Goal: Task Accomplishment & Management: Manage account settings

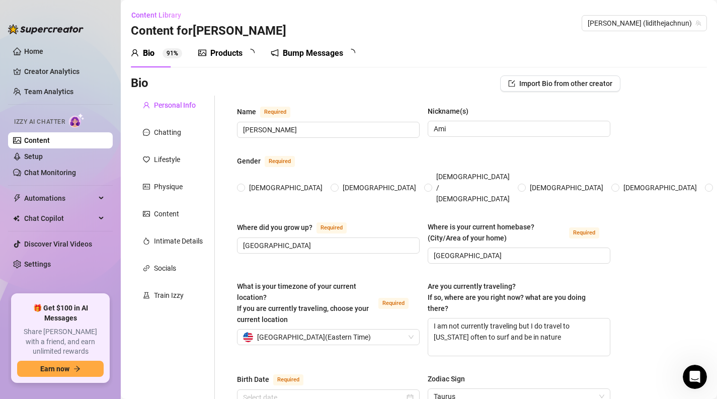
radio input "true"
type input "[DATE]"
click at [43, 49] on link "Home" at bounding box center [33, 51] width 19 height 8
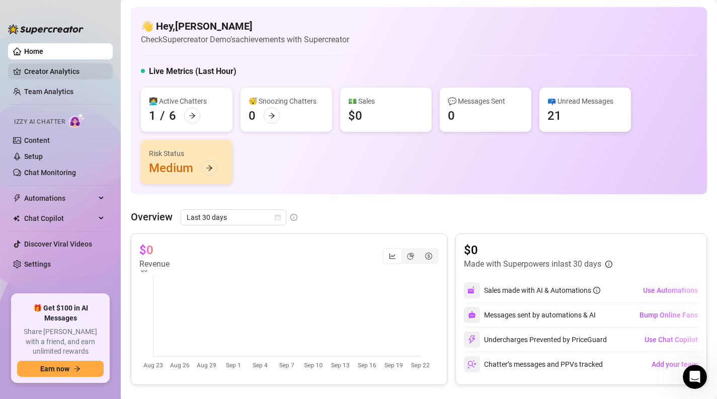
click at [66, 71] on link "Creator Analytics" at bounding box center [64, 71] width 80 height 16
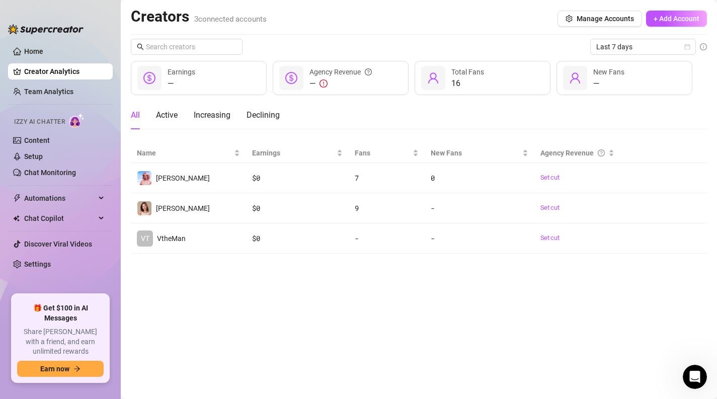
drag, startPoint x: 53, startPoint y: 92, endPoint x: 62, endPoint y: 104, distance: 15.1
click at [53, 92] on link "Team Analytics" at bounding box center [48, 92] width 49 height 8
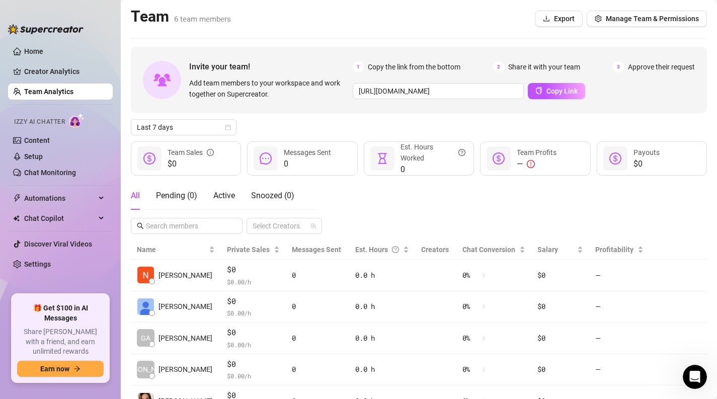
click at [152, 18] on h2 "Team 6 team members" at bounding box center [181, 16] width 100 height 19
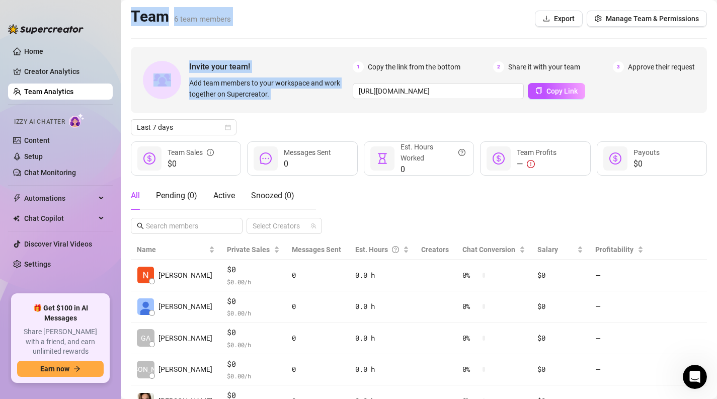
drag, startPoint x: 152, startPoint y: 18, endPoint x: 281, endPoint y: 92, distance: 148.9
click at [281, 92] on main "Team 6 team members Export Manage Team & Permissions Invite your team! Add team…" at bounding box center [419, 239] width 596 height 478
click at [281, 92] on span "Add team members to your workspace and work together on Supercreator." at bounding box center [268, 88] width 159 height 22
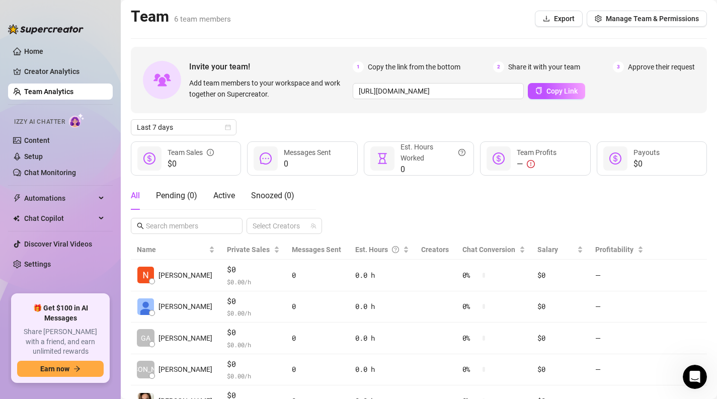
click at [281, 92] on span "Add team members to your workspace and work together on Supercreator." at bounding box center [268, 88] width 159 height 22
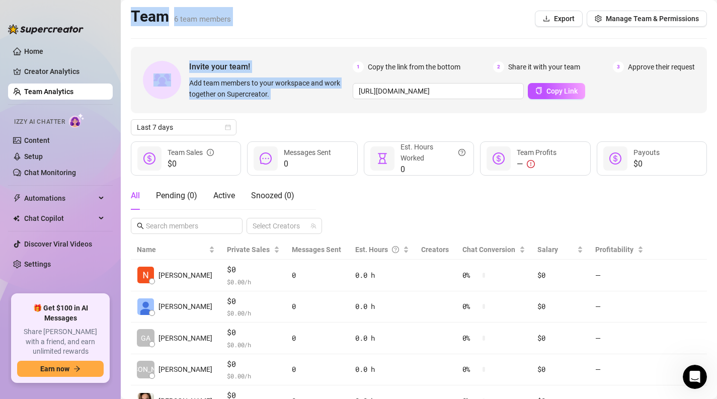
drag, startPoint x: 281, startPoint y: 92, endPoint x: 182, endPoint y: 15, distance: 126.2
click at [182, 15] on main "Team 6 team members Export Manage Team & Permissions Invite your team! Add team…" at bounding box center [419, 239] width 596 height 478
click at [182, 15] on span "6 team members" at bounding box center [202, 19] width 57 height 9
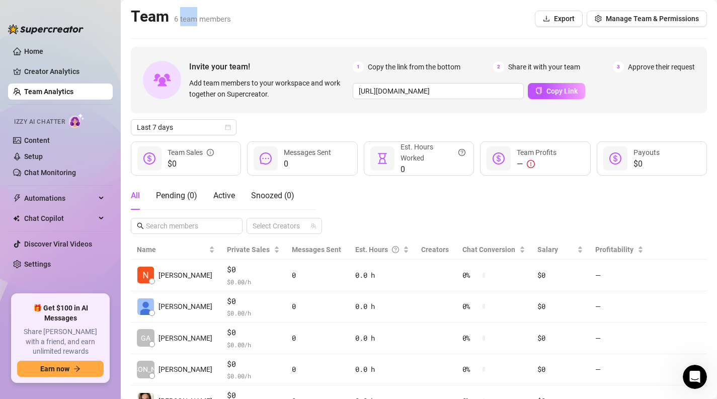
click at [182, 15] on span "6 team members" at bounding box center [202, 19] width 57 height 9
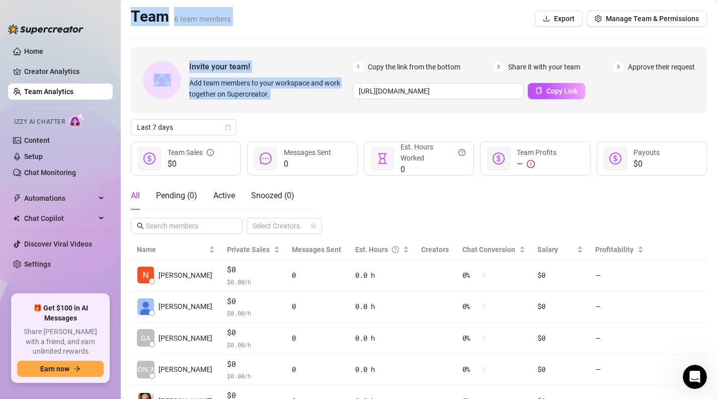
drag, startPoint x: 182, startPoint y: 15, endPoint x: 354, endPoint y: 106, distance: 195.0
click at [354, 106] on main "Team 6 team members Export Manage Team & Permissions Invite your team! Add team…" at bounding box center [419, 239] width 596 height 478
click at [203, 81] on span "Add team members to your workspace and work together on Supercreator." at bounding box center [268, 88] width 159 height 22
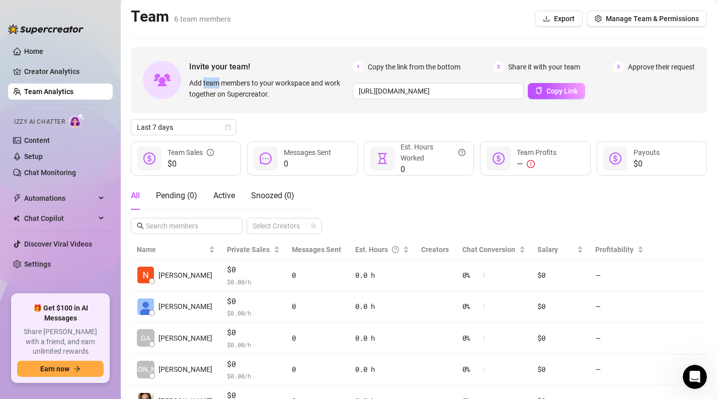
click at [203, 81] on span "Add team members to your workspace and work together on Supercreator." at bounding box center [268, 88] width 159 height 22
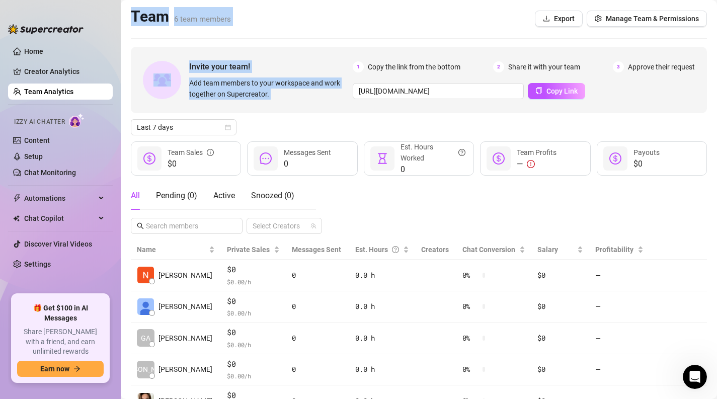
drag, startPoint x: 195, startPoint y: 75, endPoint x: 137, endPoint y: 21, distance: 79.0
click at [137, 21] on main "Team 6 team members Export Manage Team & Permissions Invite your team! Add team…" at bounding box center [419, 239] width 596 height 478
click at [137, 21] on h2 "Team 6 team members" at bounding box center [181, 16] width 100 height 19
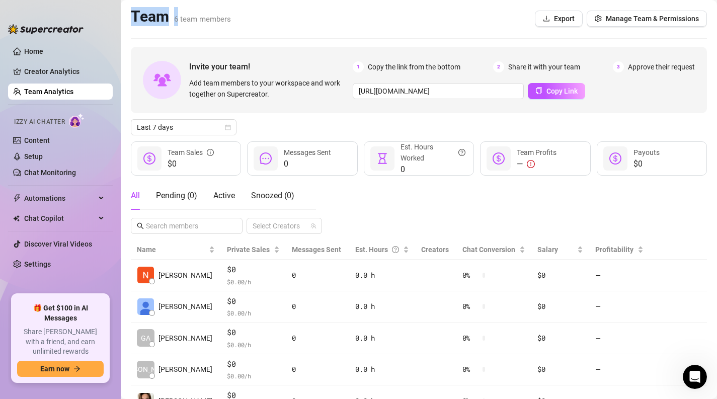
click at [137, 21] on h2 "Team 6 team members" at bounding box center [181, 16] width 100 height 19
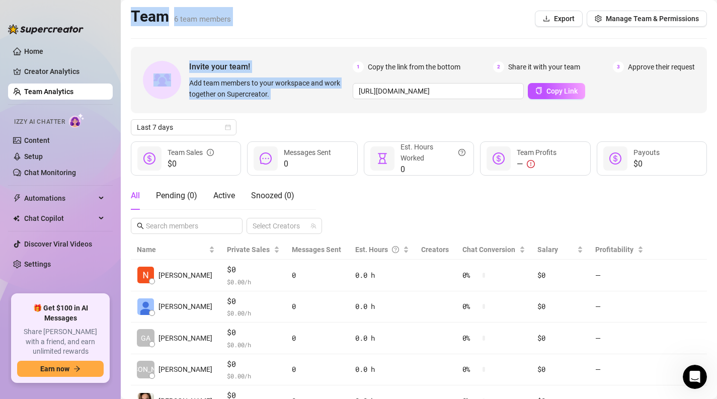
drag, startPoint x: 137, startPoint y: 21, endPoint x: 307, endPoint y: 103, distance: 188.1
click at [307, 103] on main "Team 6 team members Export Manage Team & Permissions Invite your team! Add team…" at bounding box center [419, 239] width 596 height 478
click at [307, 103] on div "Invite your team! Add team members to your workspace and work together on Super…" at bounding box center [419, 80] width 576 height 66
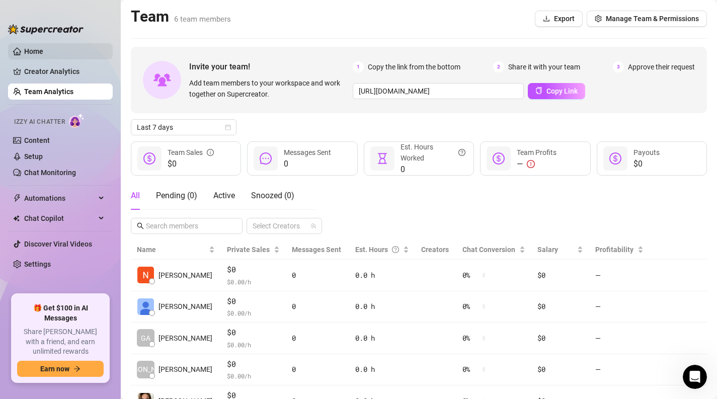
click at [43, 48] on link "Home" at bounding box center [33, 51] width 19 height 8
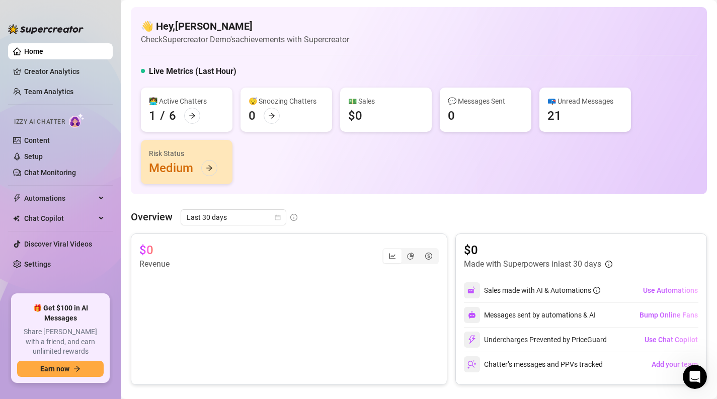
drag, startPoint x: 230, startPoint y: 12, endPoint x: 216, endPoint y: 17, distance: 15.4
click at [230, 12] on div "👋 Hey, [PERSON_NAME] Check Supercreator Demo's achievements with Supercreator L…" at bounding box center [419, 100] width 576 height 187
click at [179, 33] on h4 "👋 Hey, [PERSON_NAME]" at bounding box center [245, 26] width 208 height 14
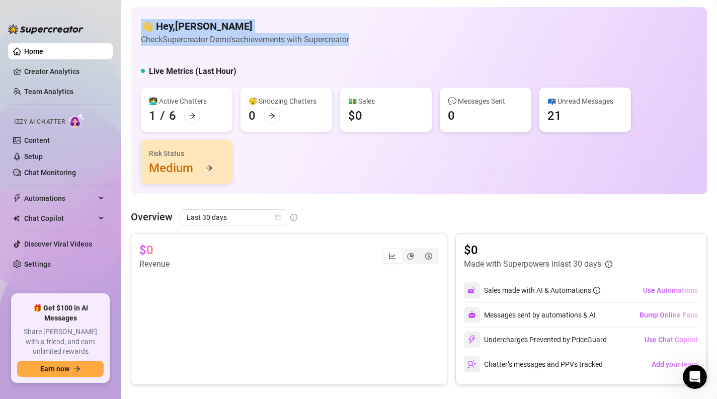
drag, startPoint x: 179, startPoint y: 33, endPoint x: 175, endPoint y: 49, distance: 16.6
click at [175, 49] on div "👋 Hey, [PERSON_NAME] Check Supercreator Demo's achievements with Supercreator L…" at bounding box center [419, 100] width 576 height 187
drag, startPoint x: 175, startPoint y: 49, endPoint x: 164, endPoint y: 20, distance: 31.0
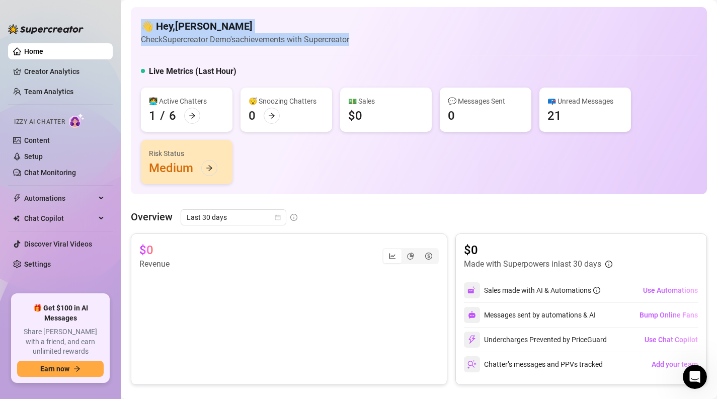
click at [164, 20] on div "👋 Hey, [PERSON_NAME] Check Supercreator Demo's achievements with Supercreator L…" at bounding box center [419, 100] width 576 height 187
click at [164, 20] on h4 "👋 Hey, [PERSON_NAME]" at bounding box center [245, 26] width 208 height 14
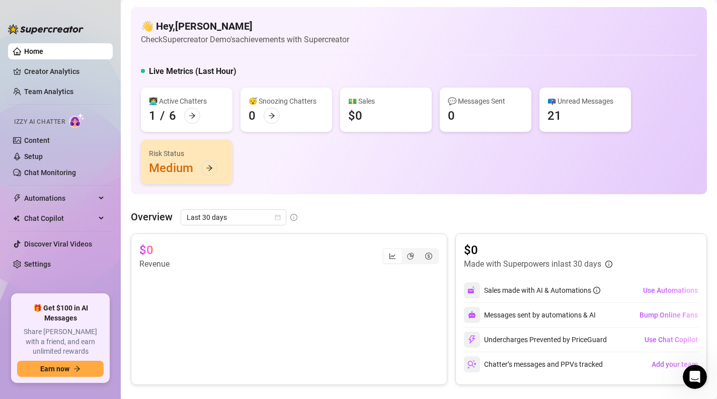
click at [49, 339] on span "Share [PERSON_NAME] with a friend, and earn unlimited rewards" at bounding box center [60, 342] width 87 height 30
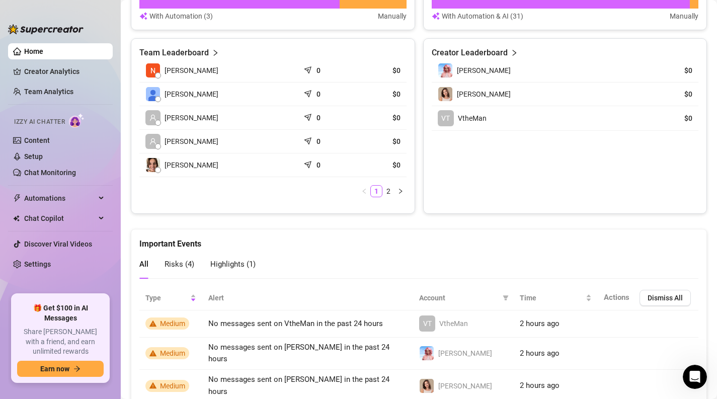
scroll to position [449, 0]
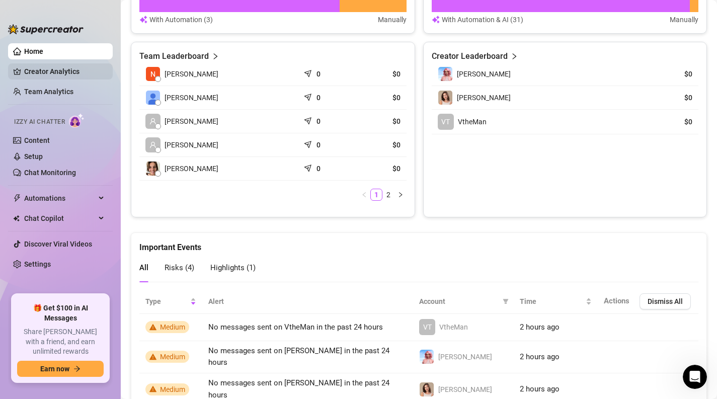
click at [47, 68] on link "Creator Analytics" at bounding box center [64, 71] width 80 height 16
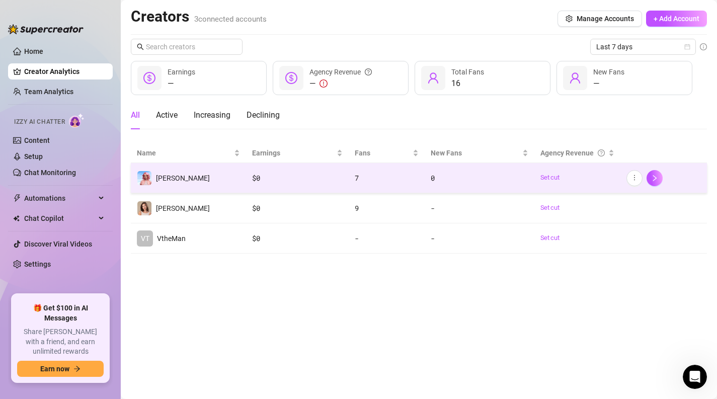
click at [231, 180] on td "[PERSON_NAME]" at bounding box center [188, 178] width 115 height 30
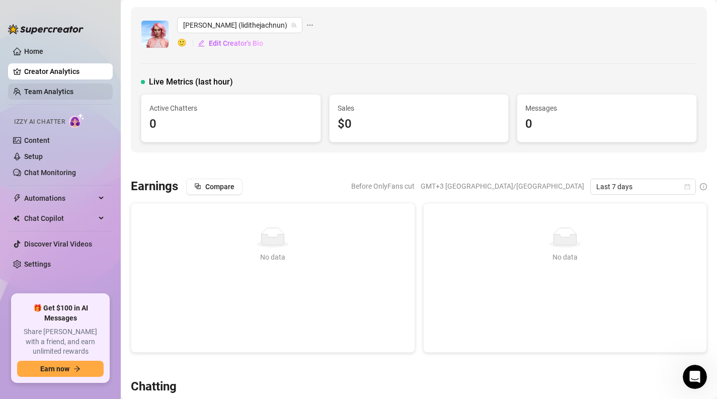
click at [61, 90] on link "Team Analytics" at bounding box center [48, 92] width 49 height 8
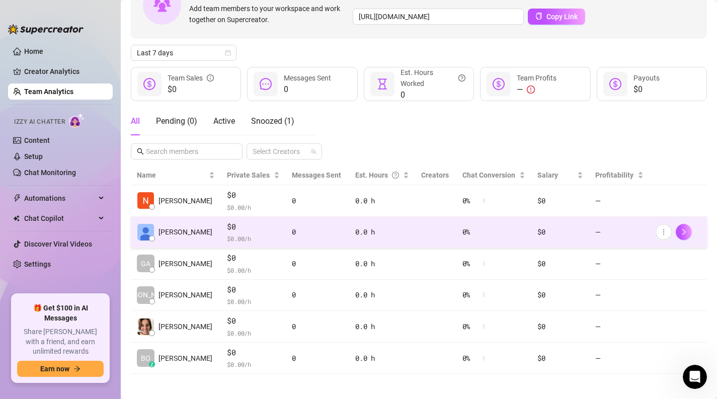
scroll to position [79, 0]
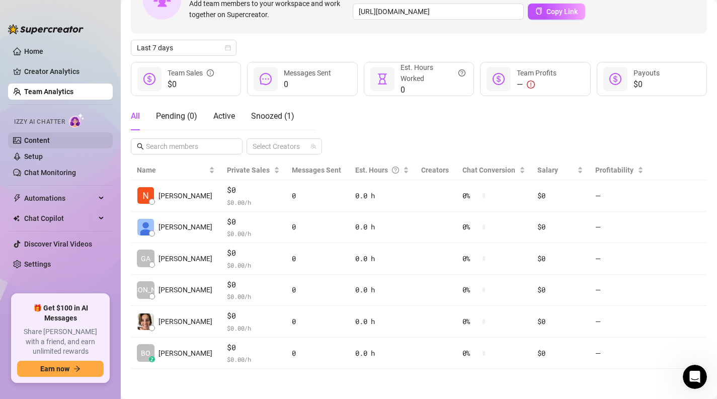
click at [50, 144] on link "Content" at bounding box center [37, 140] width 26 height 8
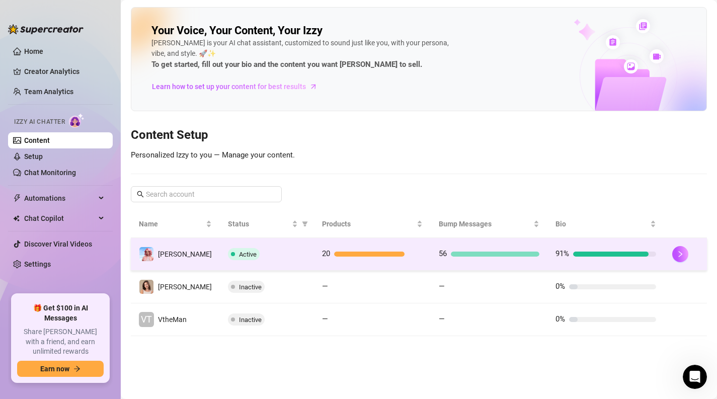
click at [277, 257] on div "Active" at bounding box center [267, 254] width 78 height 12
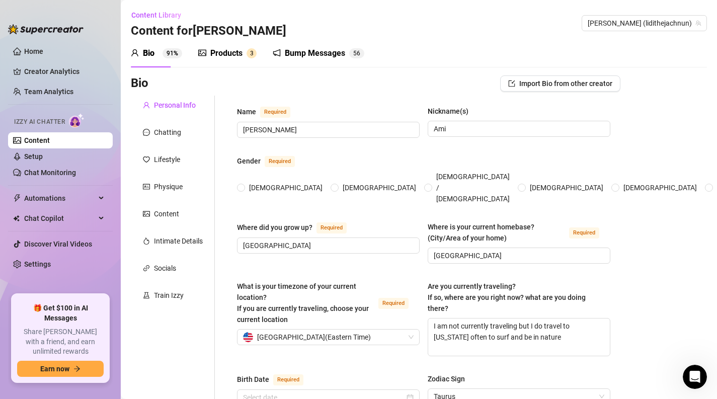
radio input "true"
type input "[DATE]"
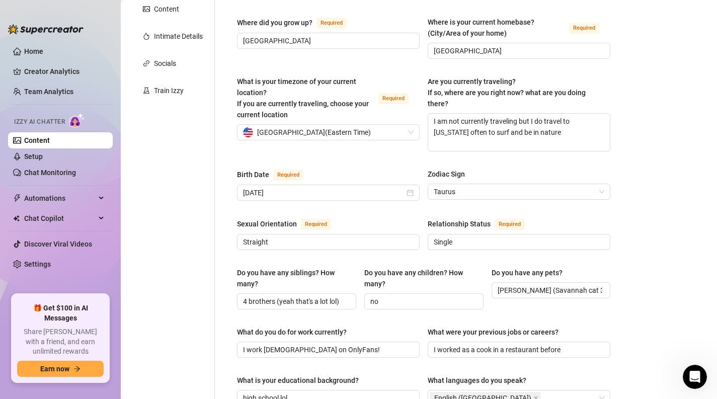
scroll to position [46, 0]
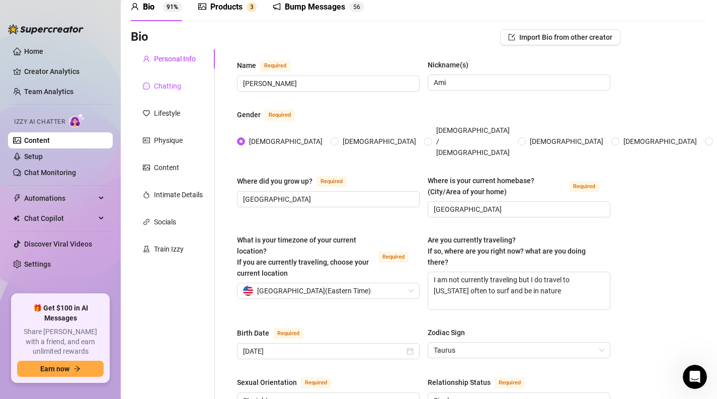
click at [163, 83] on div "Chatting" at bounding box center [167, 85] width 27 height 11
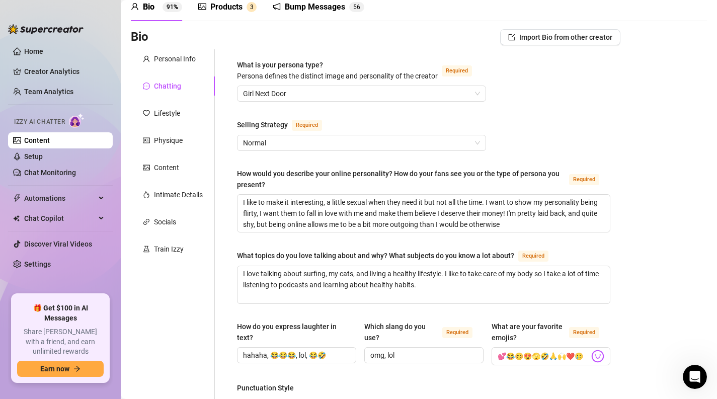
click at [240, 130] on div "Selling Strategy" at bounding box center [262, 124] width 51 height 11
click at [243, 135] on input "Selling Strategy Required" at bounding box center [357, 142] width 228 height 15
drag, startPoint x: 240, startPoint y: 133, endPoint x: 312, endPoint y: 132, distance: 72.4
click at [311, 131] on div "Selling Strategy Required" at bounding box center [281, 125] width 89 height 12
click at [311, 135] on input "Selling Strategy Required" at bounding box center [357, 142] width 228 height 15
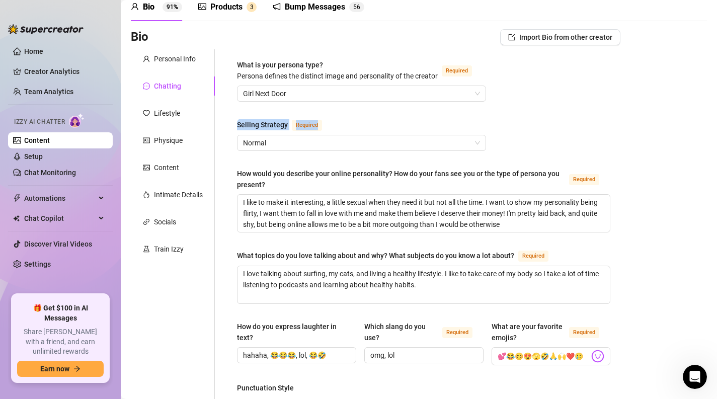
click at [312, 131] on span "Required" at bounding box center [307, 125] width 30 height 11
click at [312, 135] on input "Selling Strategy Required" at bounding box center [357, 142] width 228 height 15
click at [302, 135] on div "Selling Strategy Required" at bounding box center [361, 127] width 249 height 16
click at [257, 101] on span "Girl Next Door" at bounding box center [361, 93] width 237 height 15
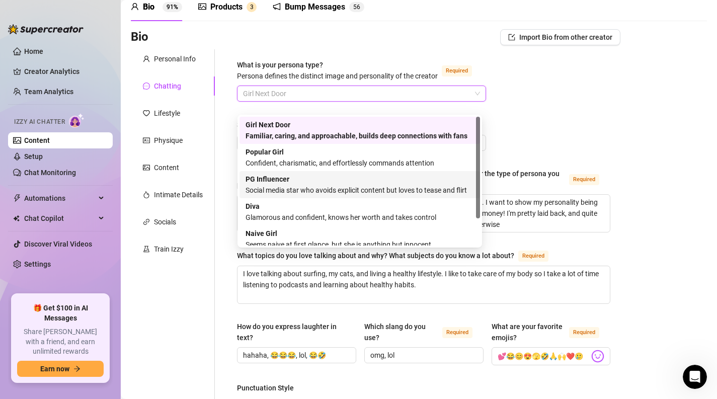
scroll to position [2, 0]
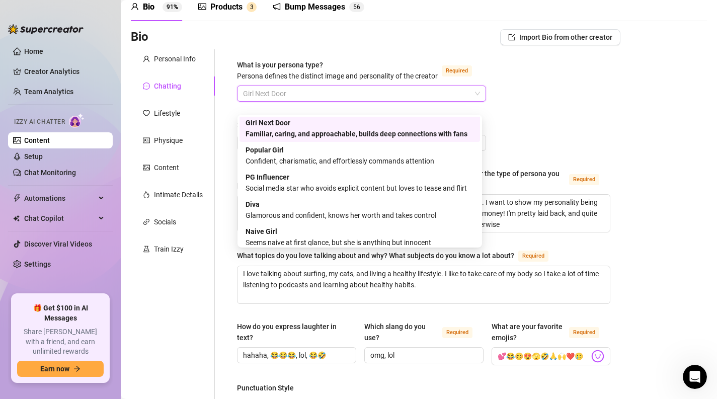
click at [325, 81] on div "What is your persona type? [PERSON_NAME] defines the distinct image and persona…" at bounding box center [337, 70] width 201 height 22
click at [325, 88] on input "What is your persona type? [PERSON_NAME] defines the distinct image and persona…" at bounding box center [357, 93] width 228 height 15
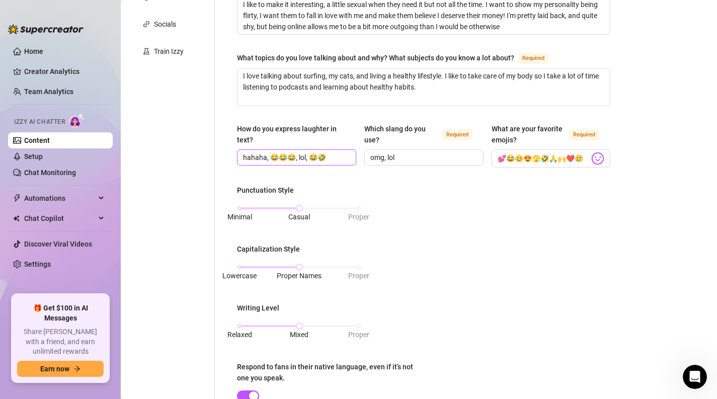
scroll to position [336, 0]
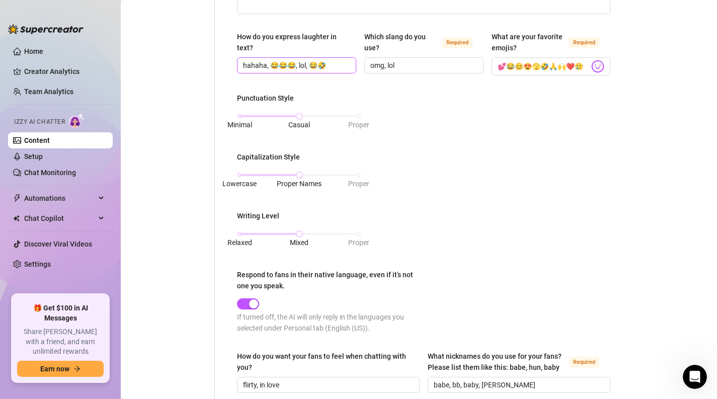
click at [241, 72] on span "hahaha, 😂😂😂, lol, 😂🤣" at bounding box center [296, 65] width 119 height 16
drag, startPoint x: 241, startPoint y: 72, endPoint x: 323, endPoint y: 83, distance: 82.7
click at [322, 73] on span "hahaha, 😂😂😂, lol, 😂🤣" at bounding box center [296, 65] width 119 height 16
click at [323, 73] on span "hahaha, 😂😂😂, lol, 😂🤣" at bounding box center [296, 65] width 119 height 16
click at [322, 71] on input "hahaha, 😂😂😂, lol, 😂🤣" at bounding box center [295, 65] width 105 height 11
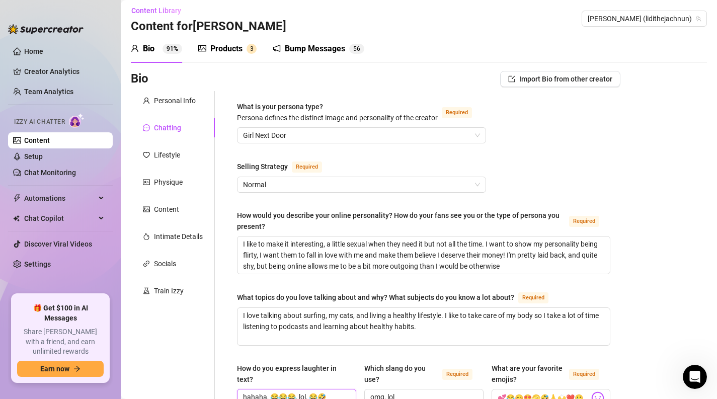
scroll to position [0, 0]
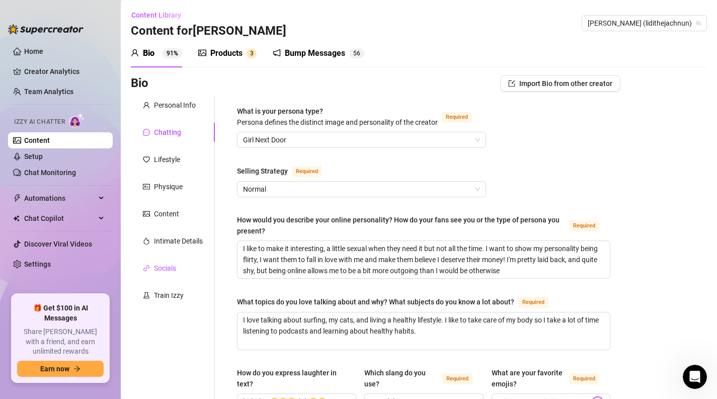
click at [161, 268] on div "Socials" at bounding box center [165, 268] width 22 height 11
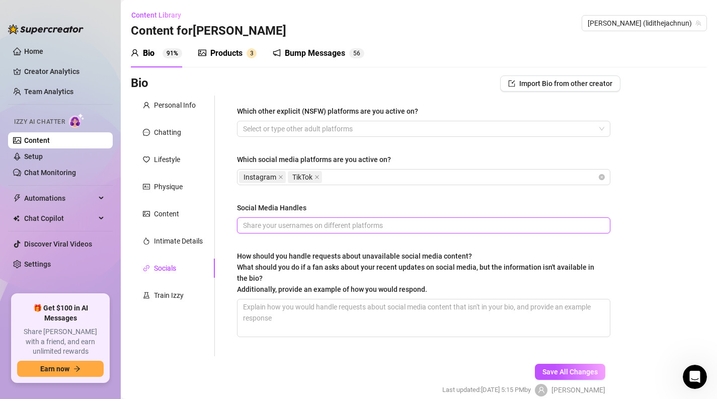
click at [250, 228] on input "Social Media Handles" at bounding box center [422, 225] width 359 height 11
click at [165, 216] on div "Content" at bounding box center [166, 213] width 25 height 11
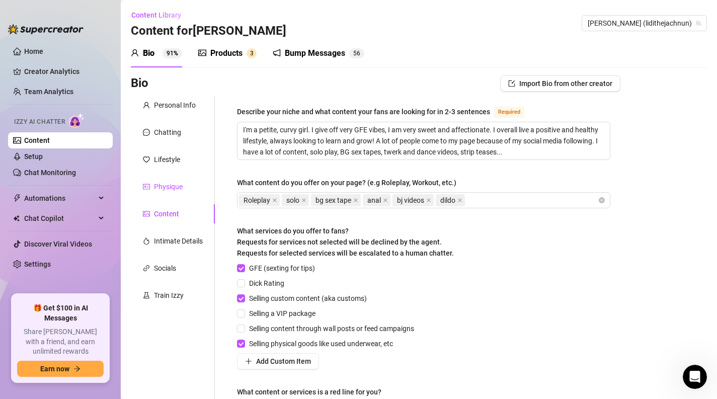
click at [176, 192] on div "Physique" at bounding box center [168, 186] width 29 height 11
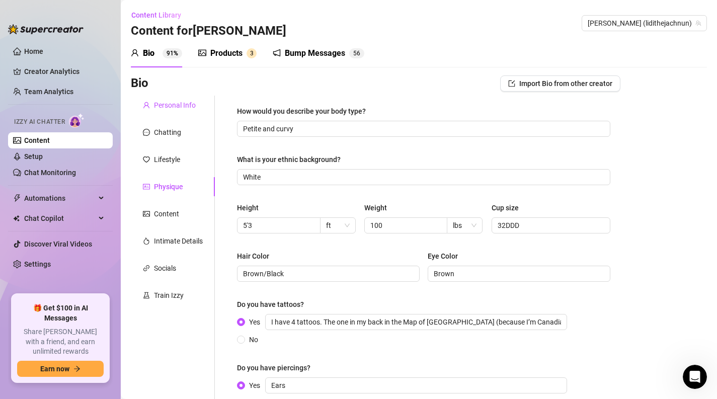
click at [184, 104] on div "Personal Info" at bounding box center [175, 105] width 42 height 11
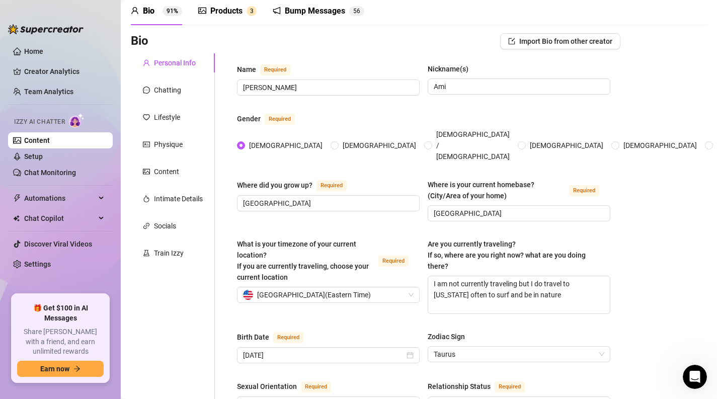
scroll to position [36, 0]
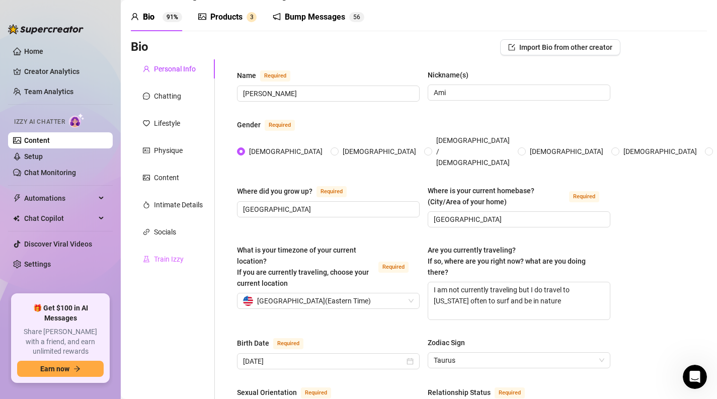
click at [183, 254] on div "Train Izzy" at bounding box center [173, 258] width 84 height 19
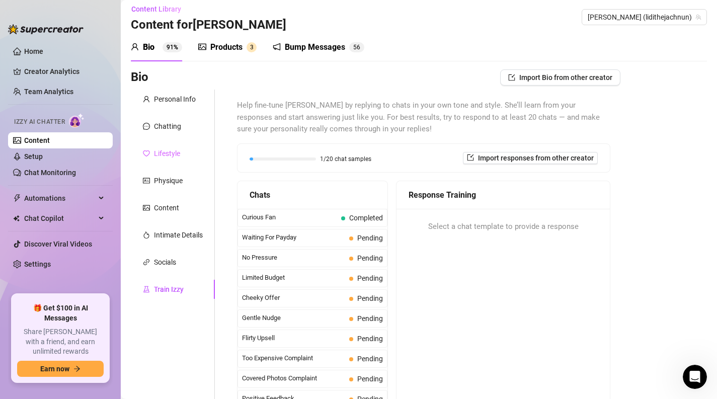
scroll to position [0, 0]
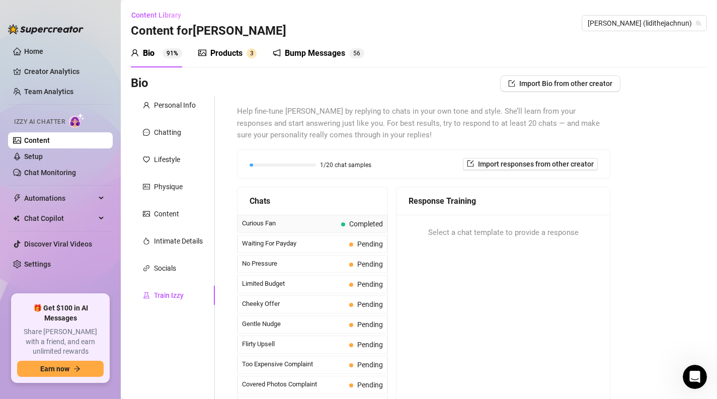
click at [313, 221] on span "Curious Fan" at bounding box center [289, 223] width 95 height 10
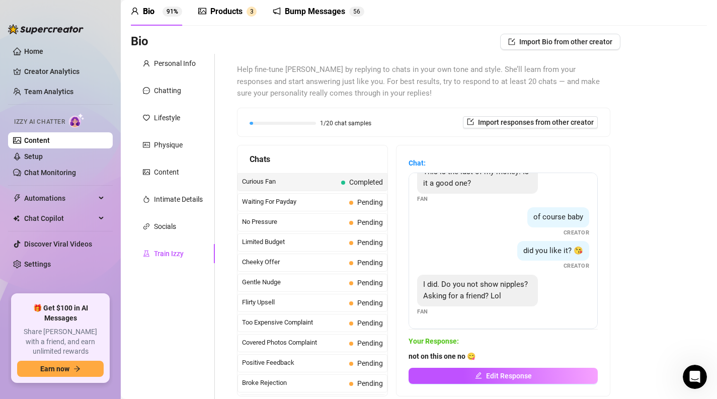
scroll to position [8, 0]
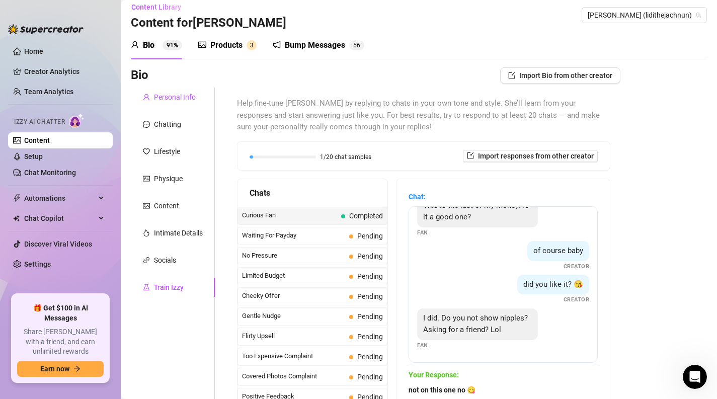
click at [191, 96] on div "Personal Info" at bounding box center [175, 97] width 42 height 11
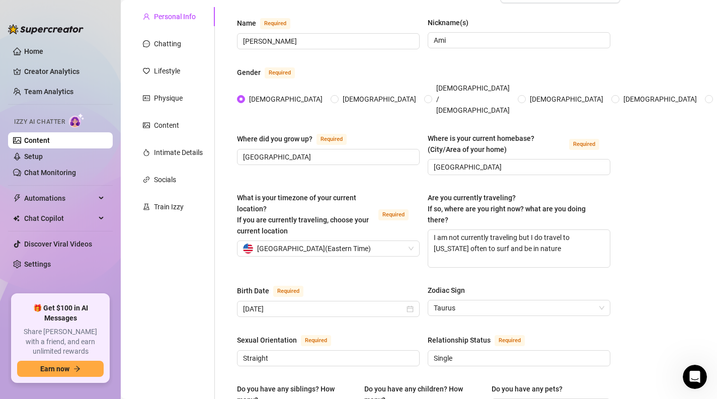
scroll to position [0, 0]
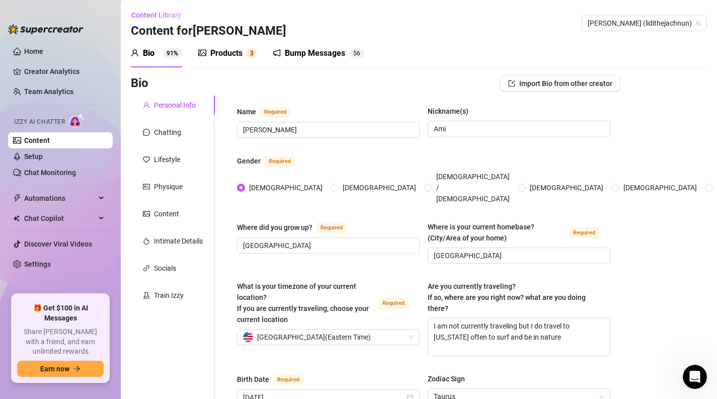
click at [219, 56] on div "Products" at bounding box center [226, 53] width 32 height 12
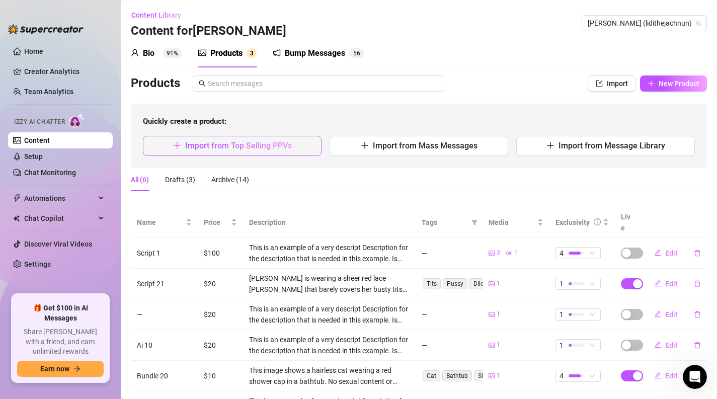
click at [270, 149] on span "Import from Top Selling PPVs" at bounding box center [238, 146] width 107 height 10
type textarea "Type your message here..."
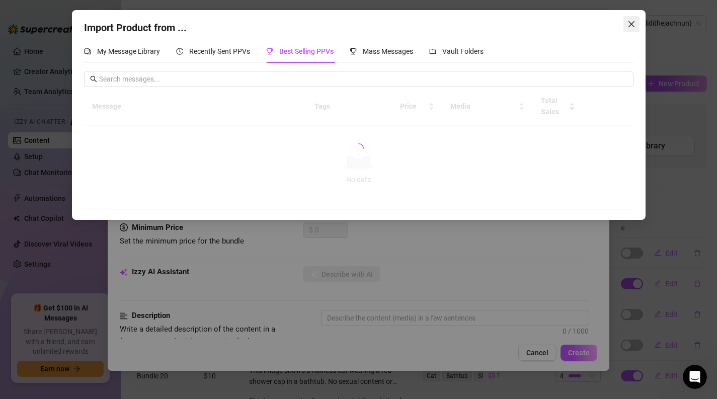
click at [632, 20] on icon "close" at bounding box center [631, 24] width 8 height 8
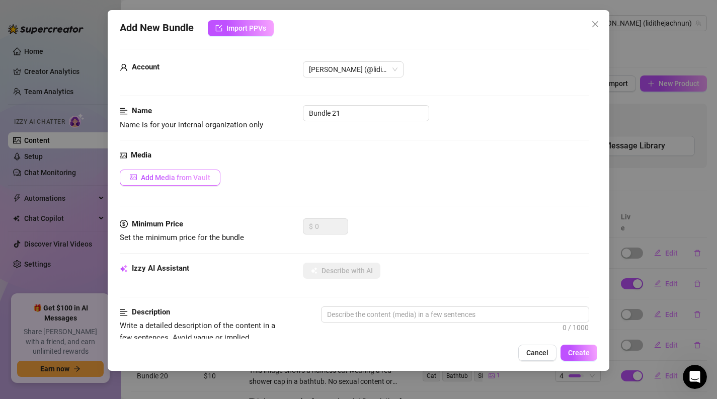
scroll to position [20, 0]
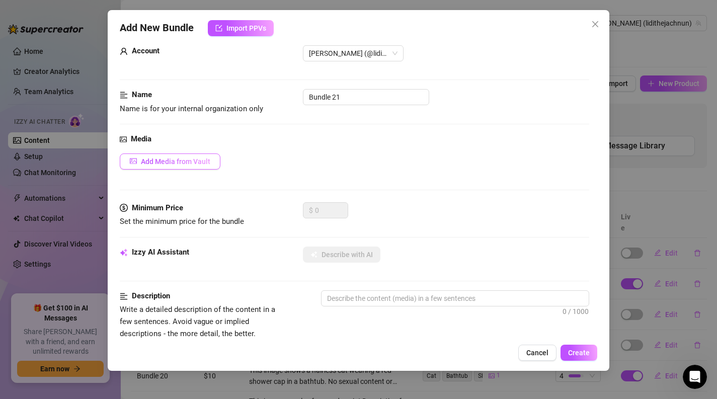
click at [193, 162] on span "Add Media from Vault" at bounding box center [175, 161] width 69 height 8
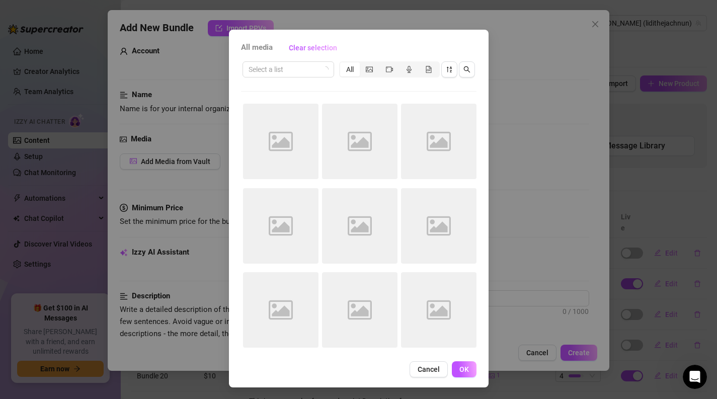
scroll to position [21, 0]
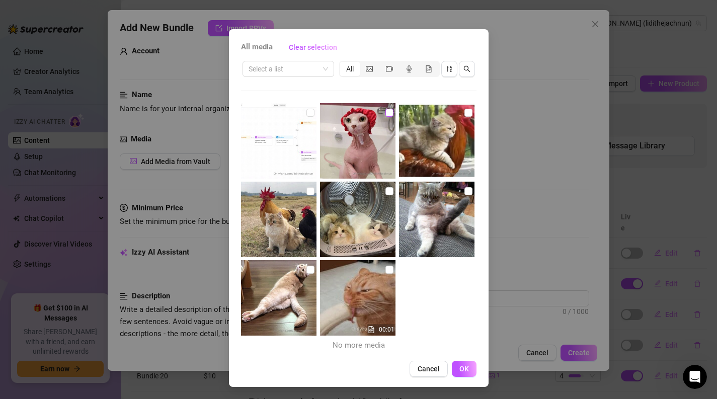
click at [385, 112] on input "checkbox" at bounding box center [389, 113] width 8 height 8
checkbox input "true"
click at [459, 370] on span "OK" at bounding box center [464, 369] width 10 height 8
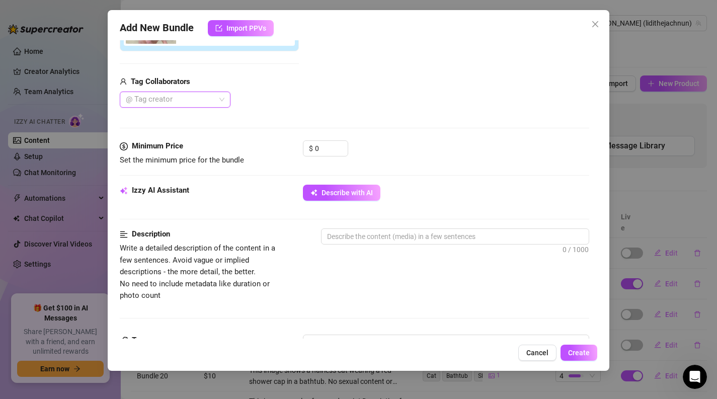
scroll to position [225, 0]
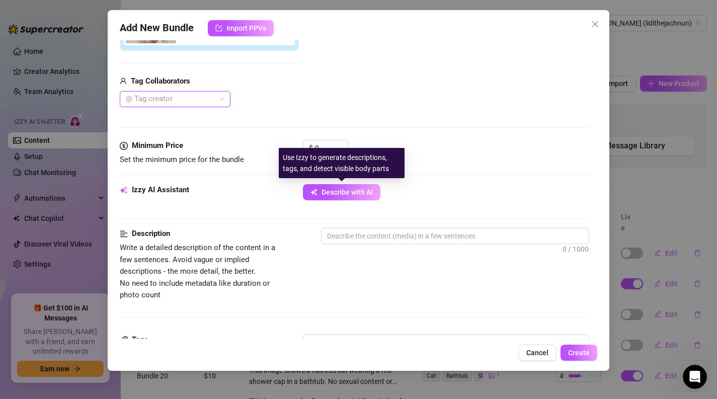
click at [319, 150] on div "Use Izzy to generate descriptions, tags, and detect visible body parts" at bounding box center [342, 163] width 126 height 30
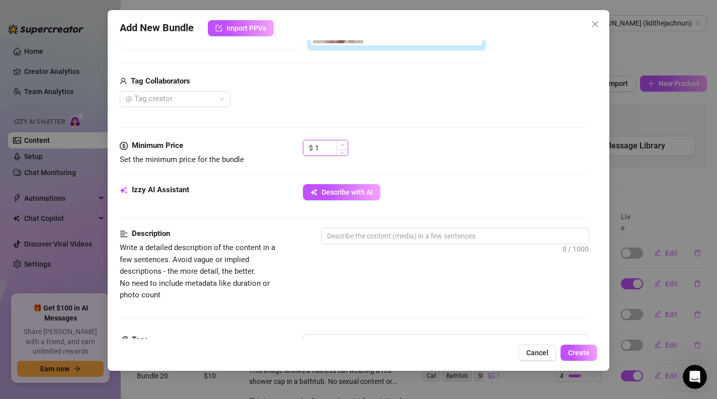
click at [337, 145] on span "Increase Value" at bounding box center [341, 144] width 11 height 9
type input "10"
click at [414, 160] on div "$ 10" at bounding box center [446, 152] width 287 height 25
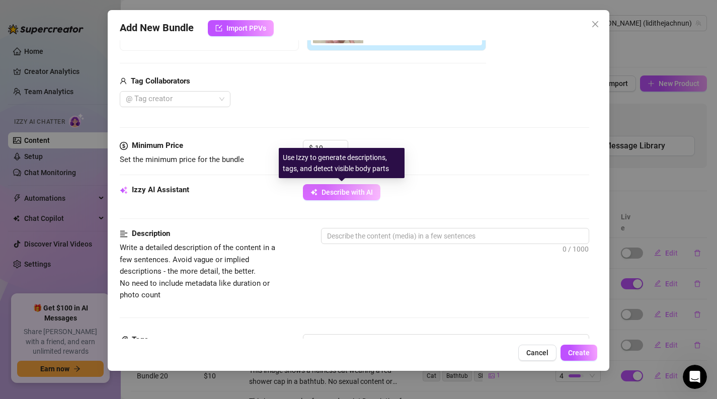
click at [329, 198] on button "Describe with AI" at bounding box center [341, 192] width 77 height 16
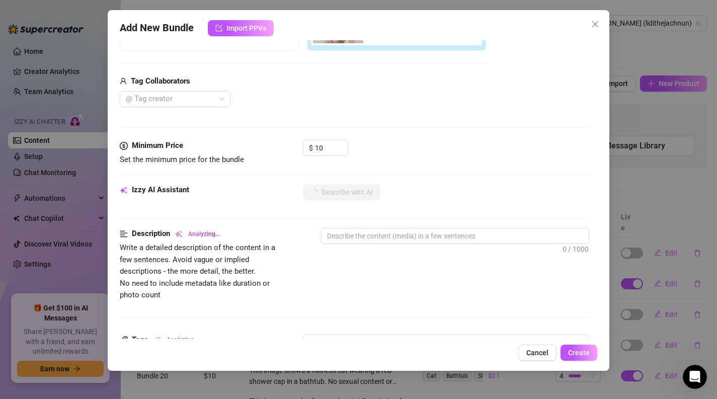
scroll to position [380, 0]
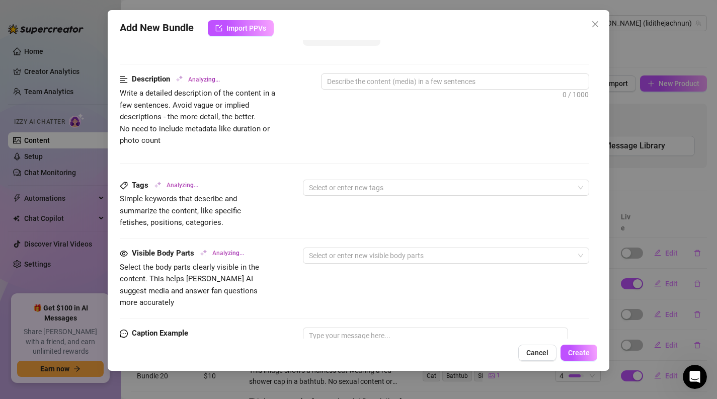
type textarea "This"
type textarea "This image"
type textarea "This image shows"
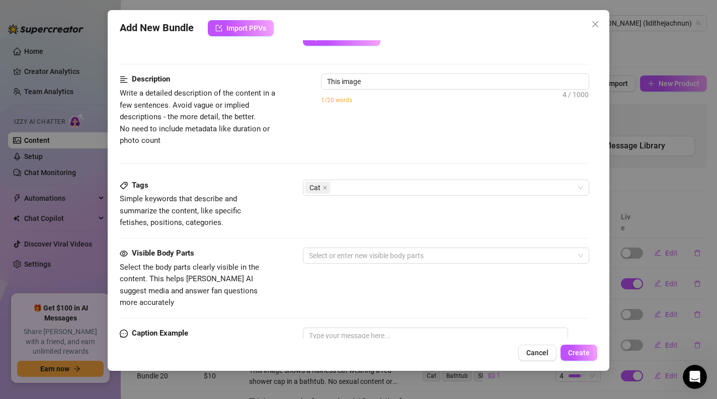
type textarea "This image shows"
type textarea "This image shows a"
type textarea "This image shows a hairless"
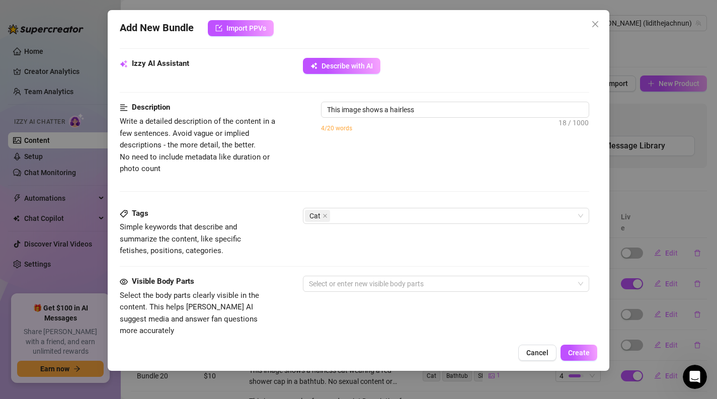
type textarea "This image shows a hairless cat"
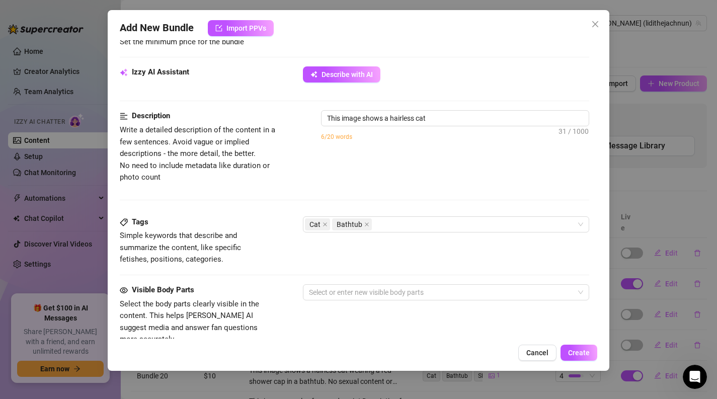
type textarea "This image shows a hairless cat wearing"
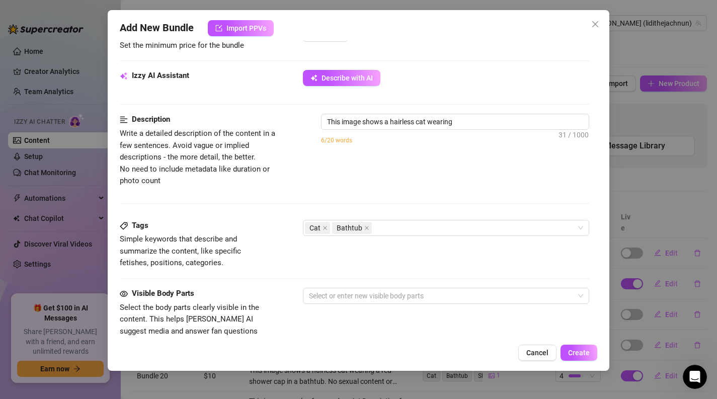
type textarea "This image shows a hairless cat wearing a"
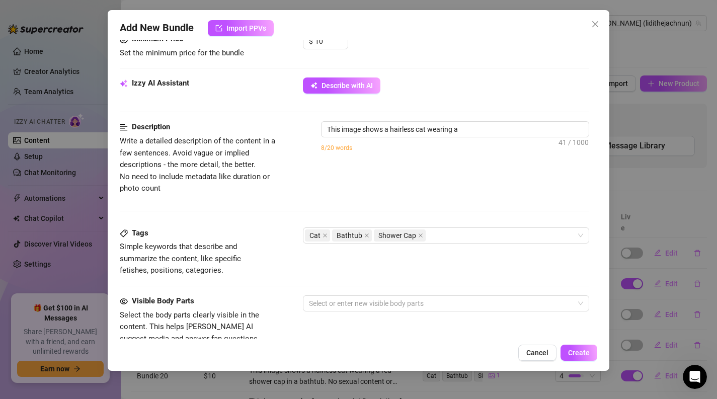
type textarea "This image shows a hairless cat wearing a red"
type textarea "This image shows a hairless cat wearing a red shower"
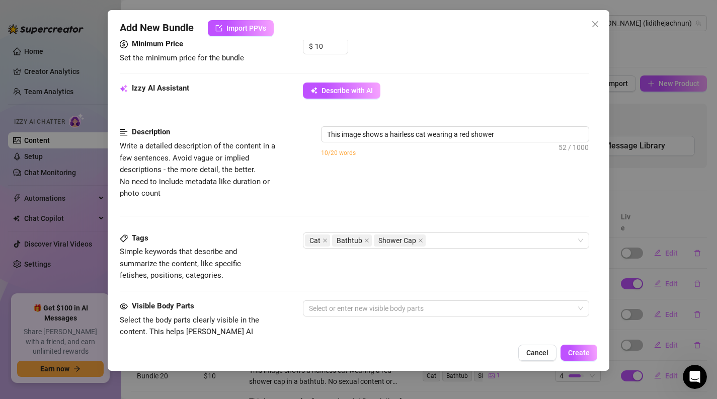
type textarea "This image shows a hairless cat wearing a red shower cap"
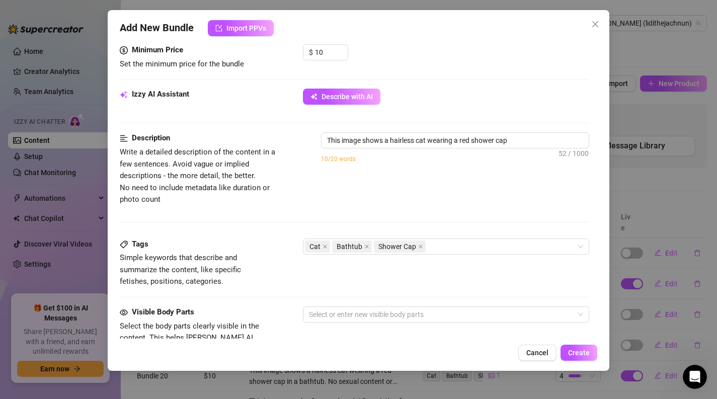
type textarea "This image shows a hairless cat wearing a red shower cap while"
type textarea "This image shows a hairless cat wearing a red shower cap while standing"
type textarea "This image shows a hairless cat wearing a red shower cap while standing in"
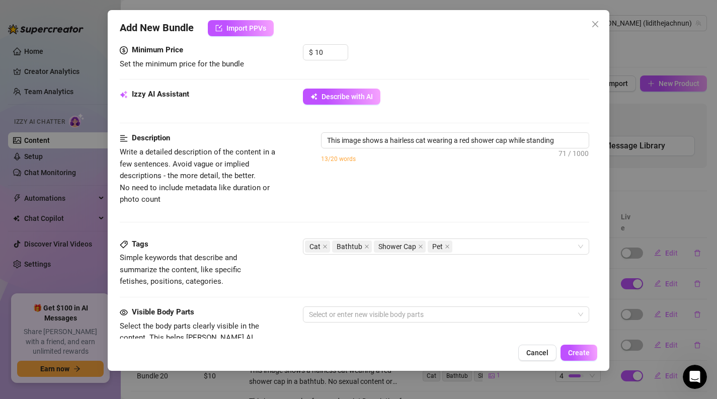
type textarea "This image shows a hairless cat wearing a red shower cap while standing in"
type textarea "This image shows a hairless cat wearing a red shower cap while standing in a"
type textarea "This image shows a hairless cat wearing a red shower cap while standing in a ba…"
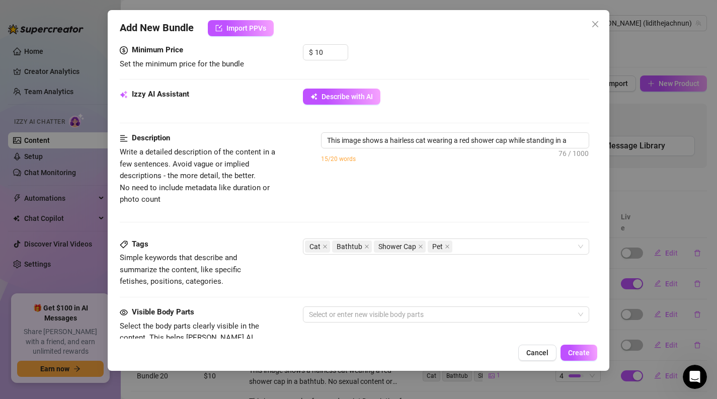
type textarea "This image shows a hairless cat wearing a red shower cap while standing in a ba…"
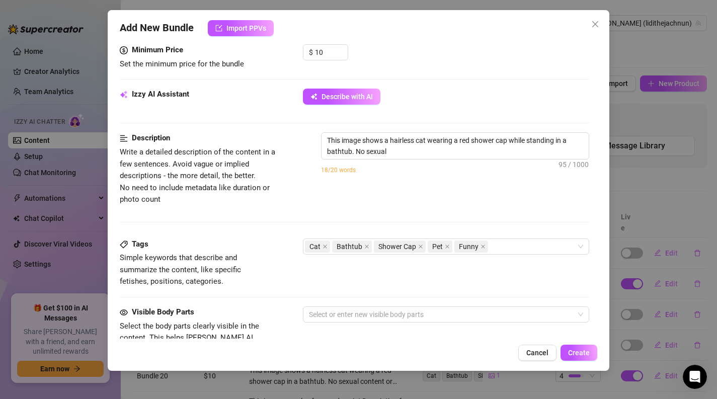
type textarea "This image shows a hairless cat wearing a red shower cap while standing in a ba…"
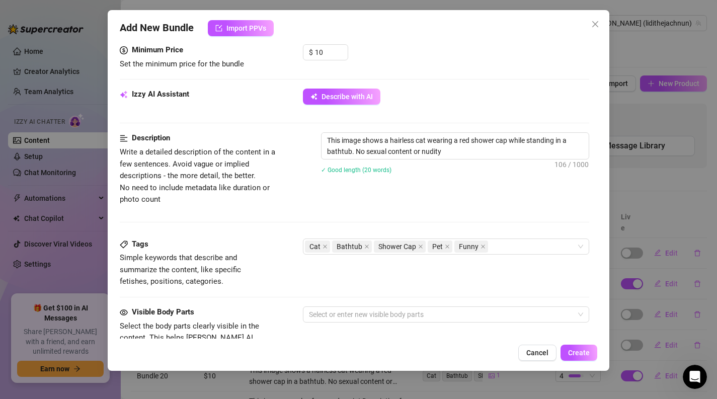
type textarea "This image shows a hairless cat wearing a red shower cap while standing in a ba…"
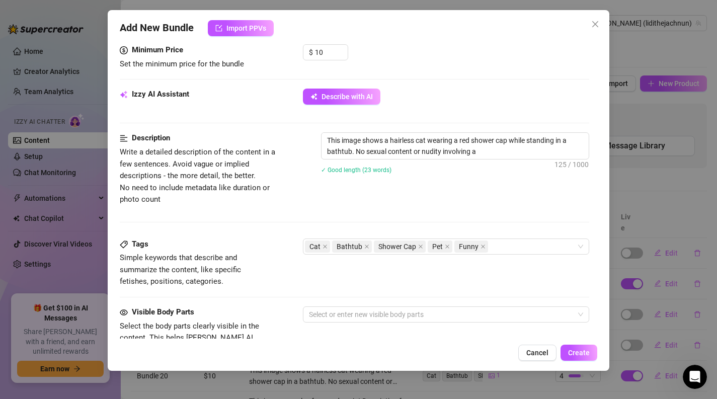
type textarea "This image shows a hairless cat wearing a red shower cap while standing in a ba…"
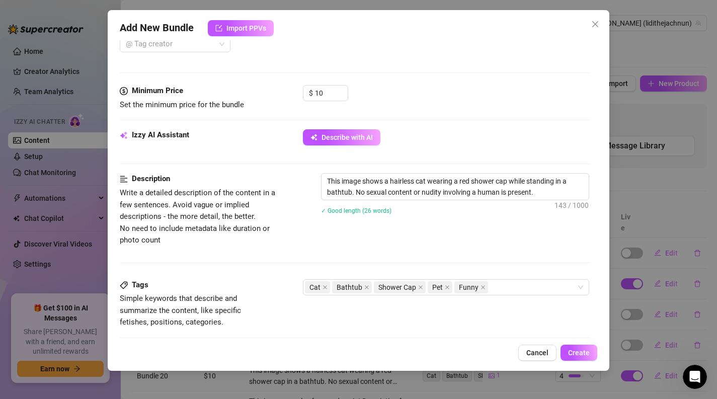
scroll to position [519, 0]
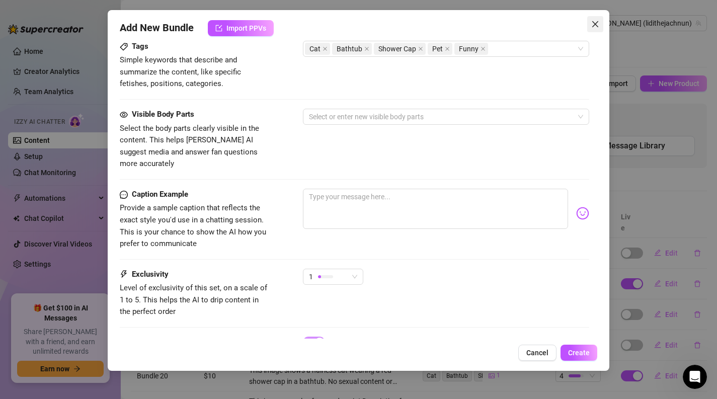
click at [592, 30] on button "Close" at bounding box center [595, 24] width 16 height 16
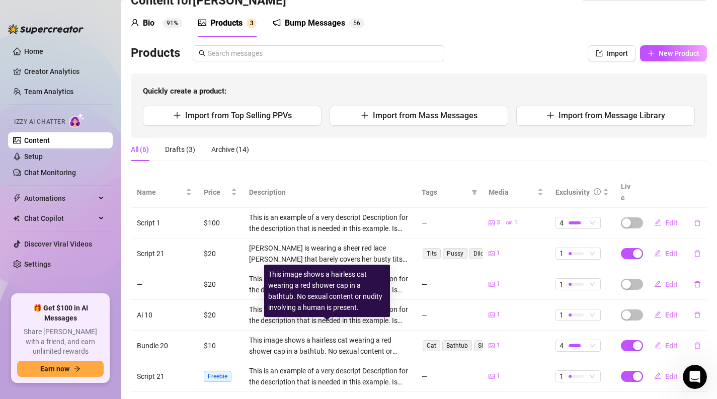
scroll to position [22, 0]
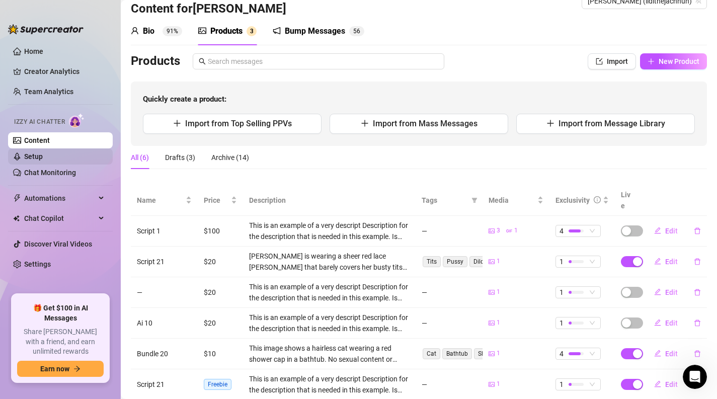
click at [39, 160] on link "Setup" at bounding box center [33, 156] width 19 height 8
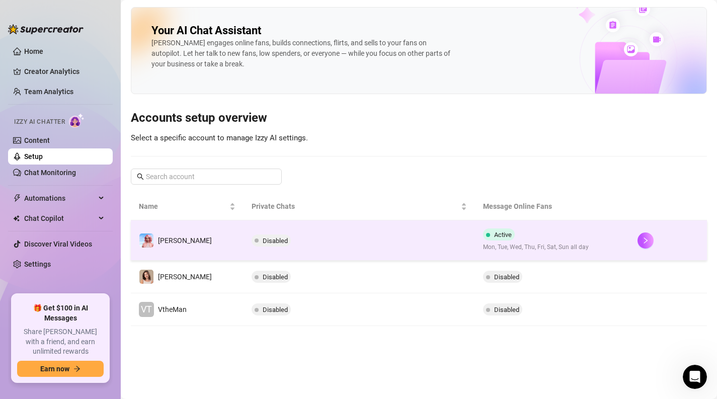
click at [202, 245] on td "[PERSON_NAME]" at bounding box center [187, 240] width 113 height 40
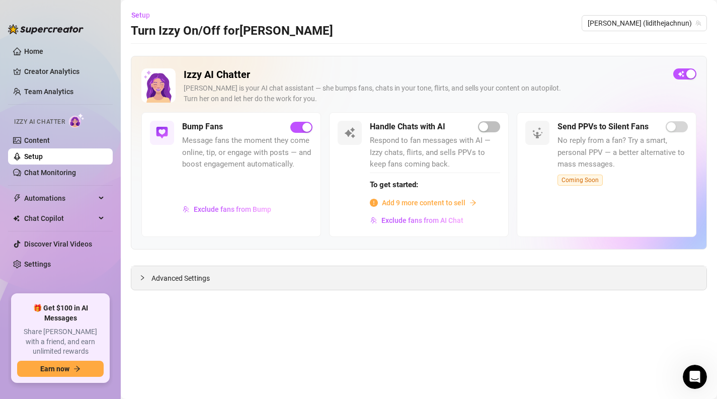
click at [170, 273] on span "Advanced Settings" at bounding box center [180, 278] width 58 height 11
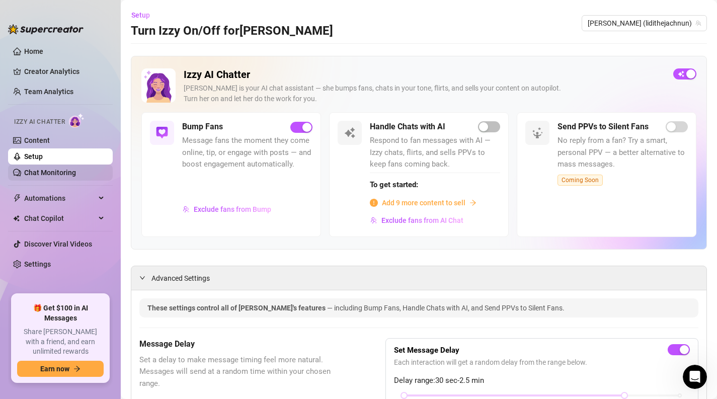
click at [68, 174] on link "Chat Monitoring" at bounding box center [50, 172] width 52 height 8
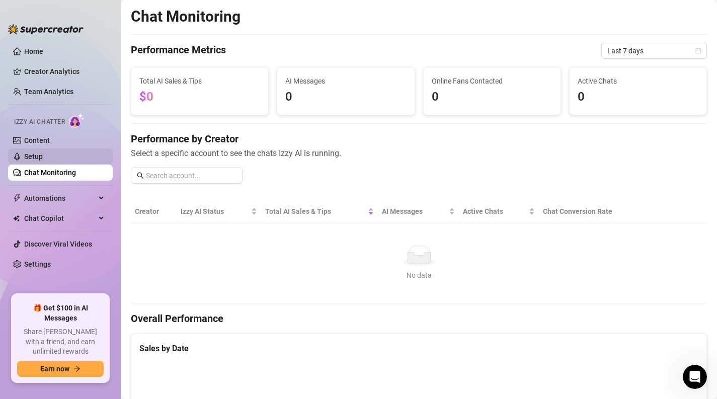
click at [41, 160] on link "Setup" at bounding box center [33, 156] width 19 height 8
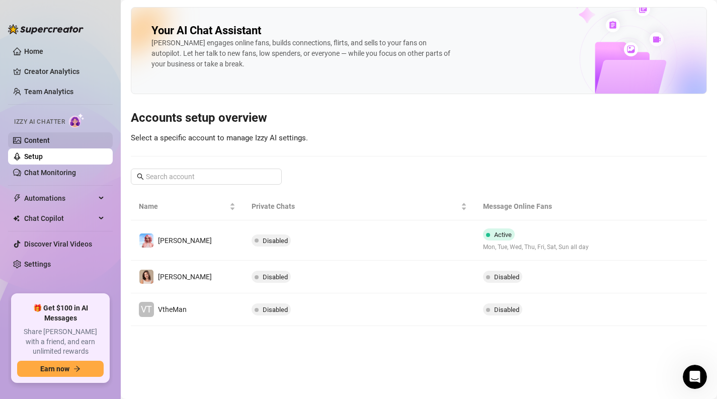
click at [40, 142] on link "Content" at bounding box center [37, 140] width 26 height 8
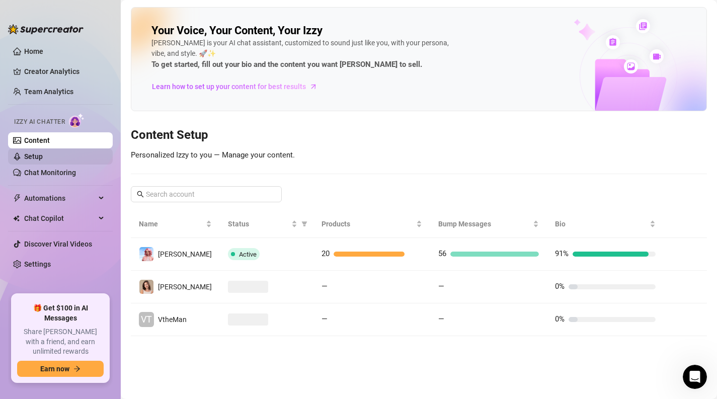
click at [42, 160] on link "Setup" at bounding box center [33, 156] width 19 height 8
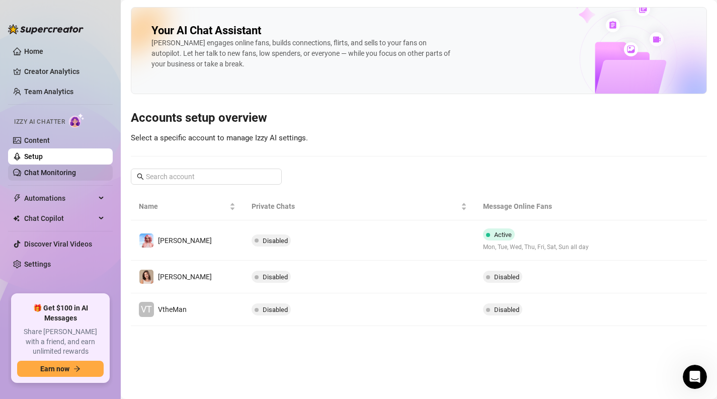
click at [45, 176] on link "Chat Monitoring" at bounding box center [50, 172] width 52 height 8
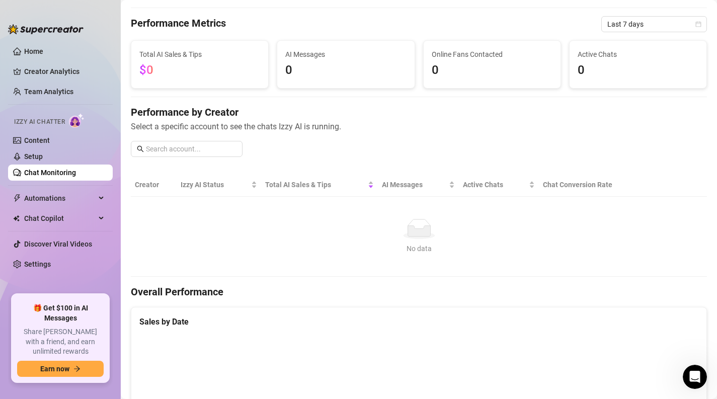
scroll to position [31, 0]
